Goal: Browse casually: Explore the website without a specific task or goal

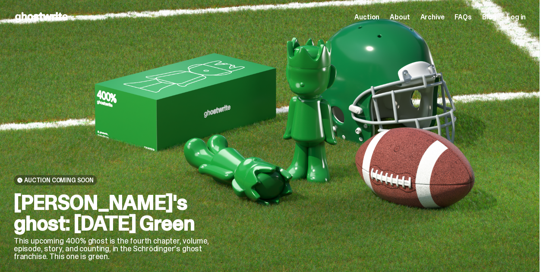
click at [428, 16] on span "Archive" at bounding box center [432, 17] width 24 height 7
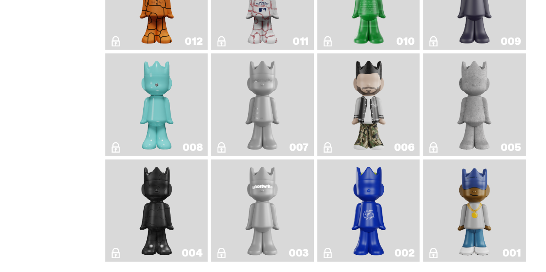
scroll to position [1348, 0]
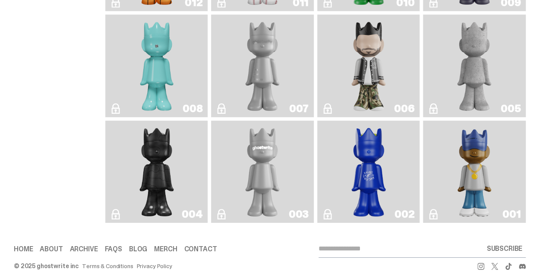
click at [485, 154] on img "Eastside Golf" at bounding box center [474, 172] width 41 height 96
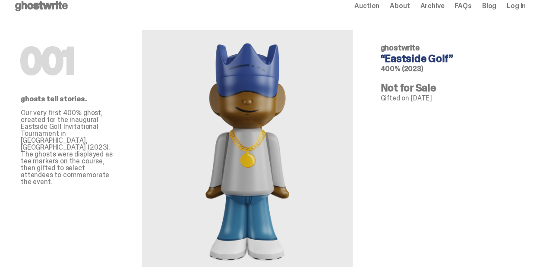
scroll to position [43, 0]
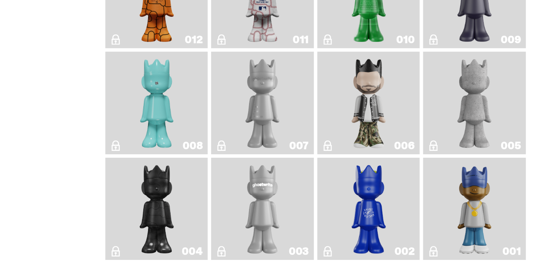
scroll to position [1262, 0]
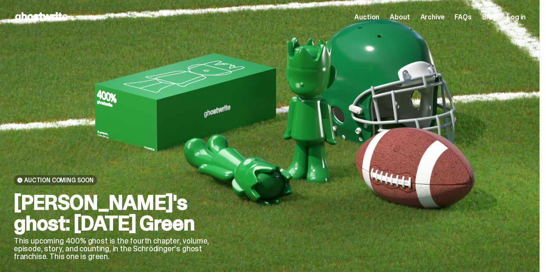
click at [439, 19] on span "Archive" at bounding box center [432, 17] width 24 height 7
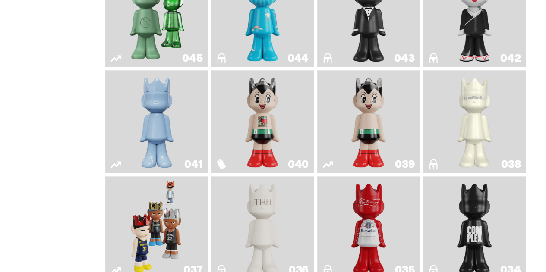
scroll to position [432, 0]
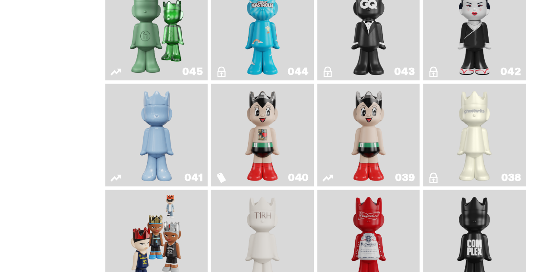
click at [282, 126] on img "Astro Boy (Heart)" at bounding box center [262, 135] width 41 height 96
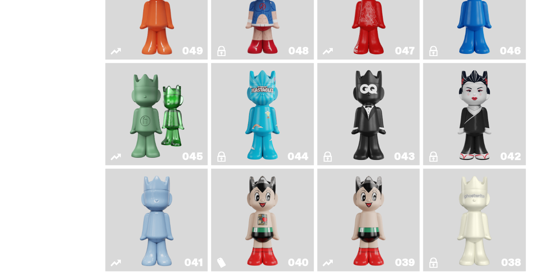
scroll to position [345, 0]
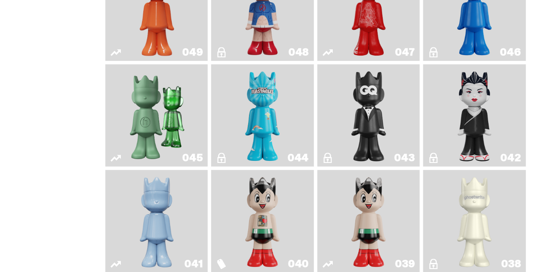
click at [390, 106] on link "043" at bounding box center [368, 116] width 92 height 96
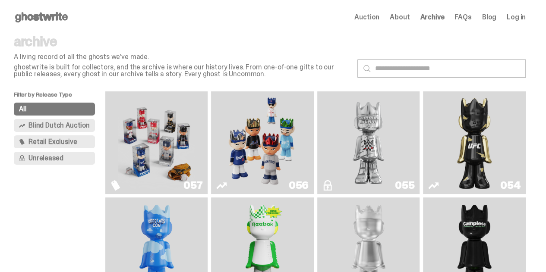
scroll to position [345, 0]
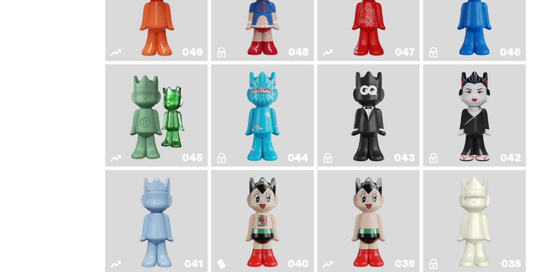
click at [470, 88] on img "Sei Less" at bounding box center [474, 116] width 41 height 96
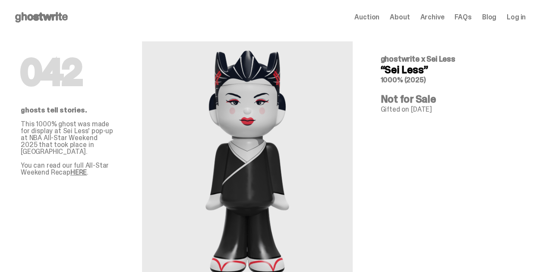
drag, startPoint x: 514, startPoint y: 57, endPoint x: 496, endPoint y: 57, distance: 18.6
click at [485, 57] on h5 "ghostwrite x Sei Less" at bounding box center [449, 59] width 139 height 8
click at [458, 155] on div "042 ghostwrite x Sei Less “Sei Less” 1000% (2025) Not for Sale Gifted on [DATE]…" at bounding box center [449, 157] width 166 height 244
drag, startPoint x: 516, startPoint y: 59, endPoint x: 483, endPoint y: 60, distance: 33.7
click at [483, 60] on h5 "ghostwrite x Sei Less" at bounding box center [449, 59] width 139 height 8
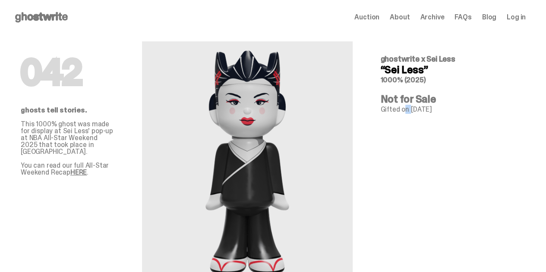
copy span "Sei Less"
click at [487, 75] on h4 "“Sei Less”" at bounding box center [449, 70] width 139 height 10
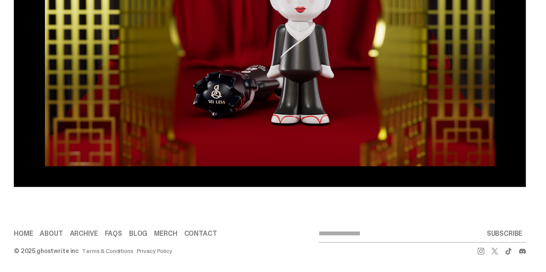
scroll to position [957, 0]
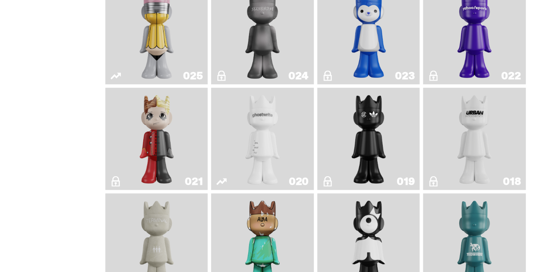
scroll to position [345, 0]
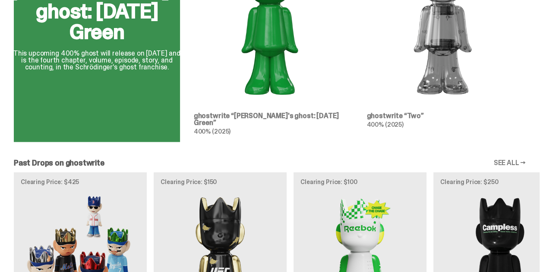
scroll to position [502, 0]
